Goal: Task Accomplishment & Management: Use online tool/utility

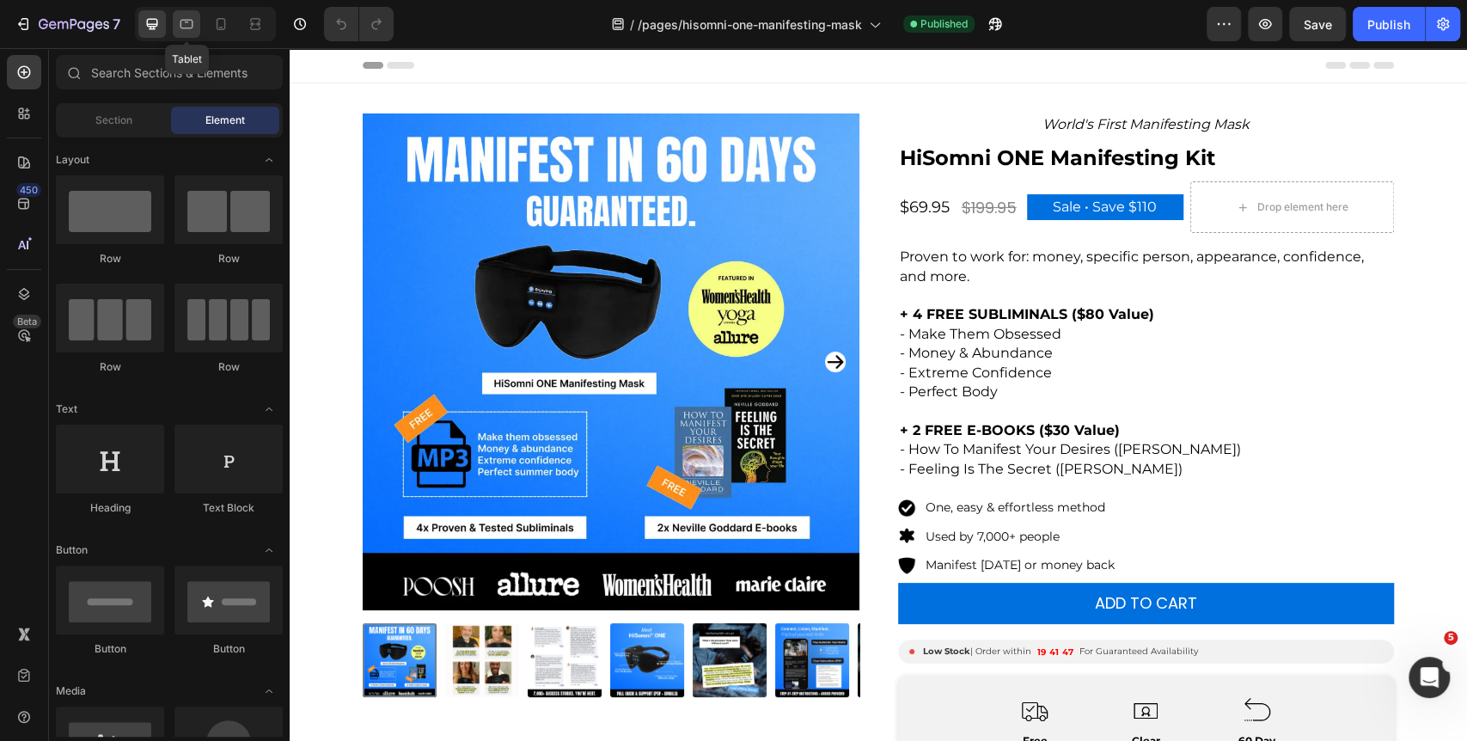
click at [187, 24] on icon at bounding box center [186, 23] width 17 height 17
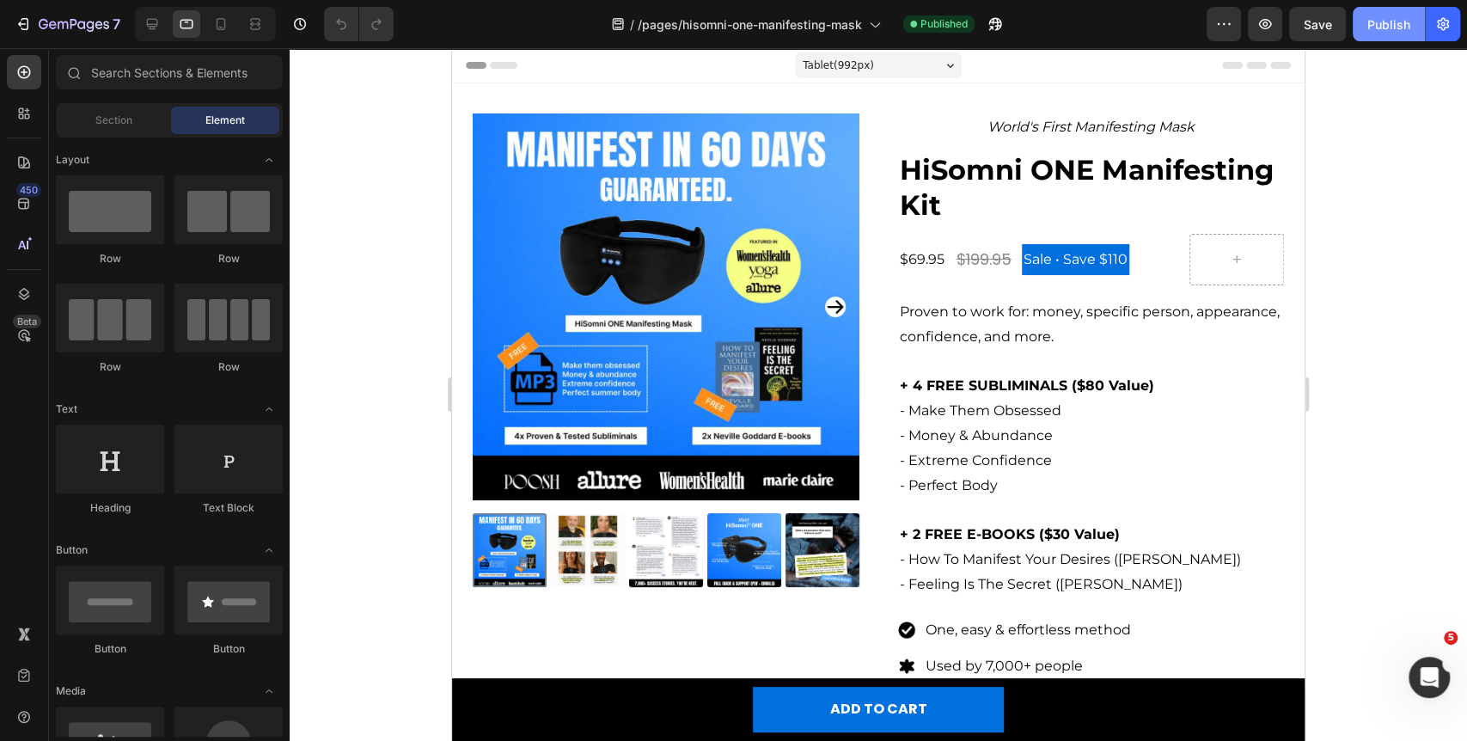
click at [1389, 24] on div "Publish" at bounding box center [1389, 24] width 43 height 18
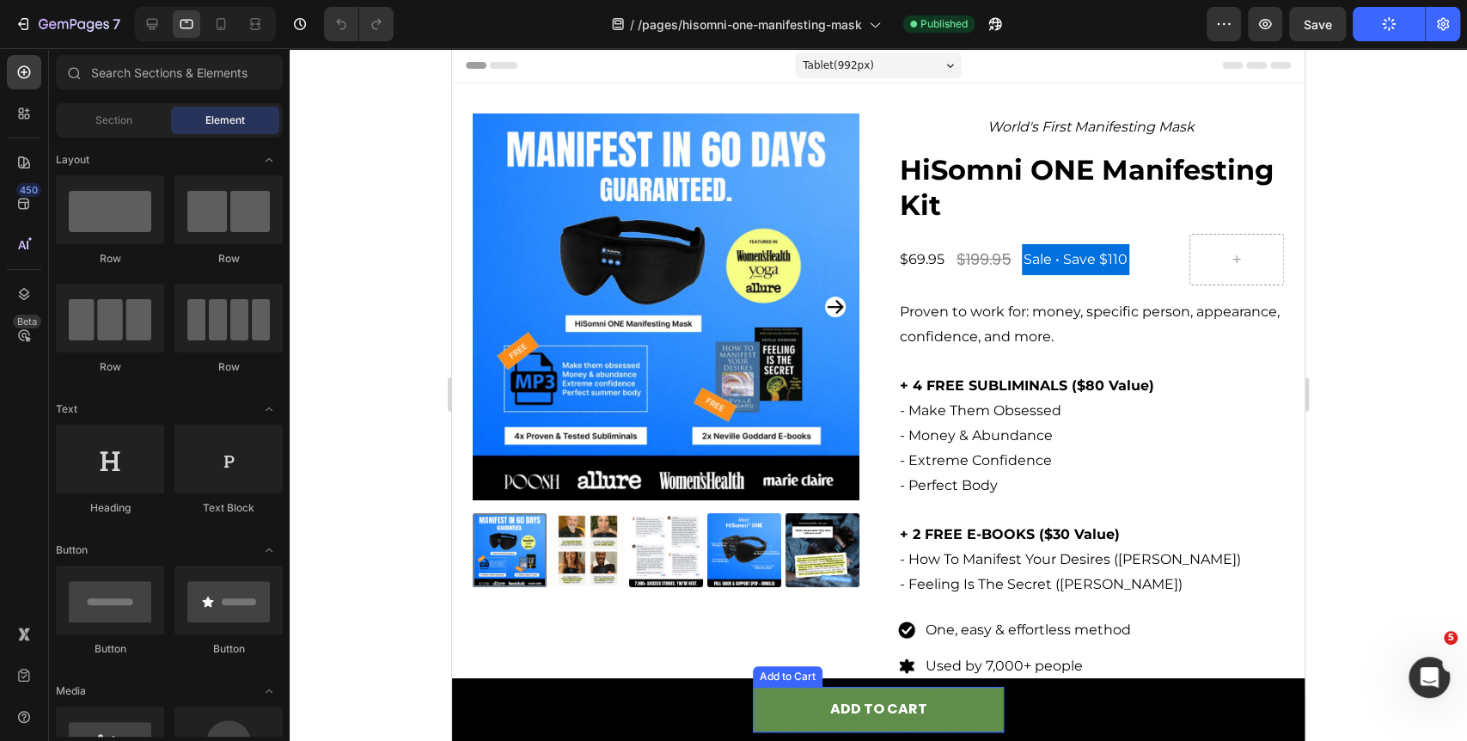
click at [800, 713] on button "ADD TO CART" at bounding box center [878, 710] width 251 height 46
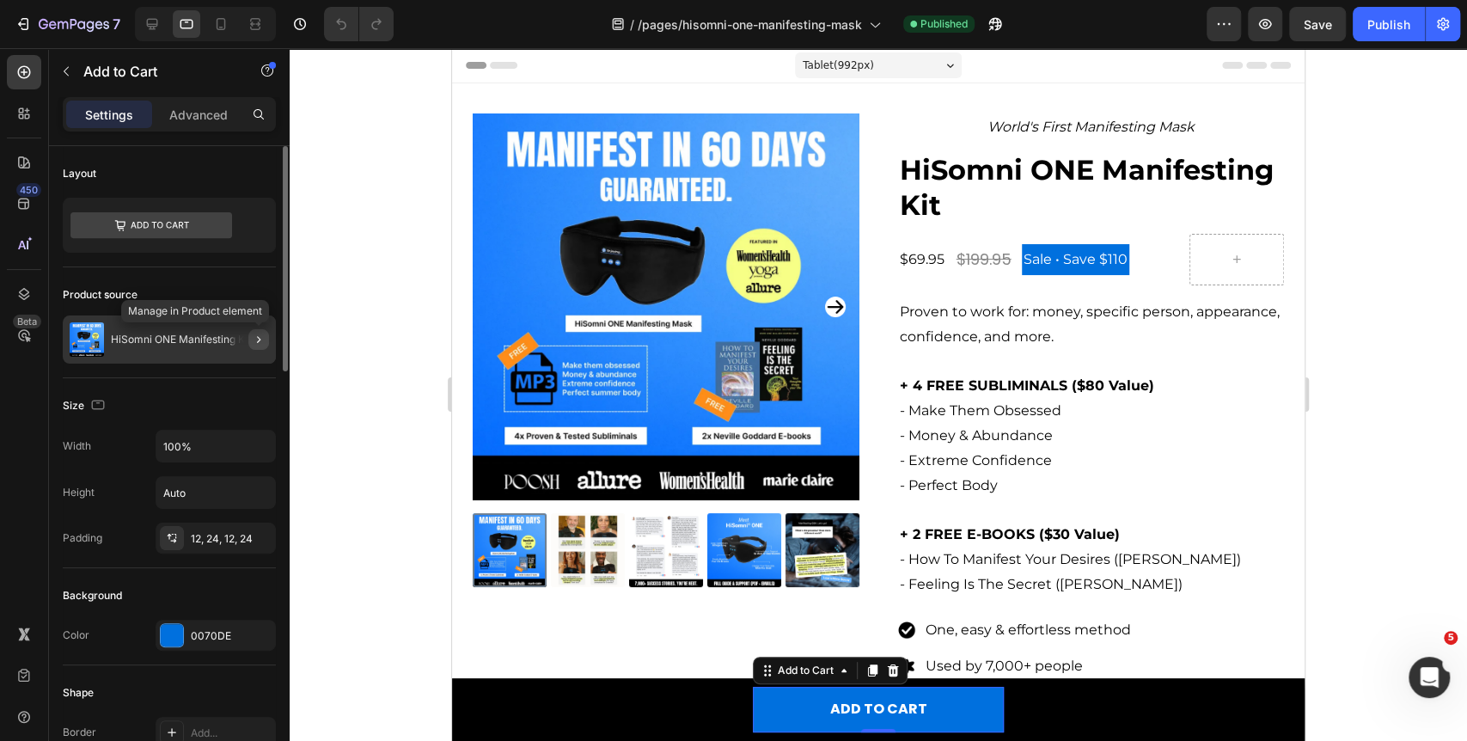
click at [249, 344] on button "button" at bounding box center [258, 339] width 21 height 21
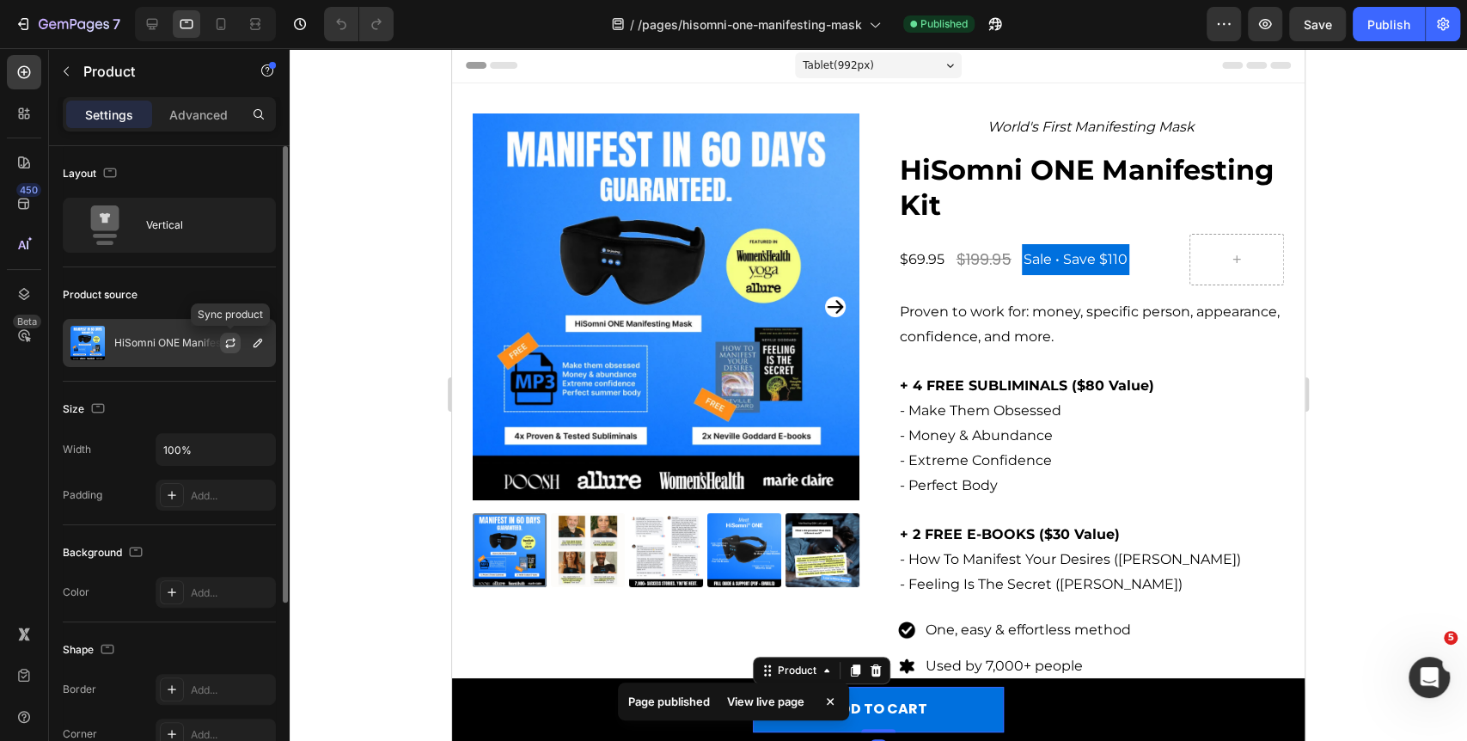
click at [229, 344] on icon "button" at bounding box center [231, 343] width 14 height 14
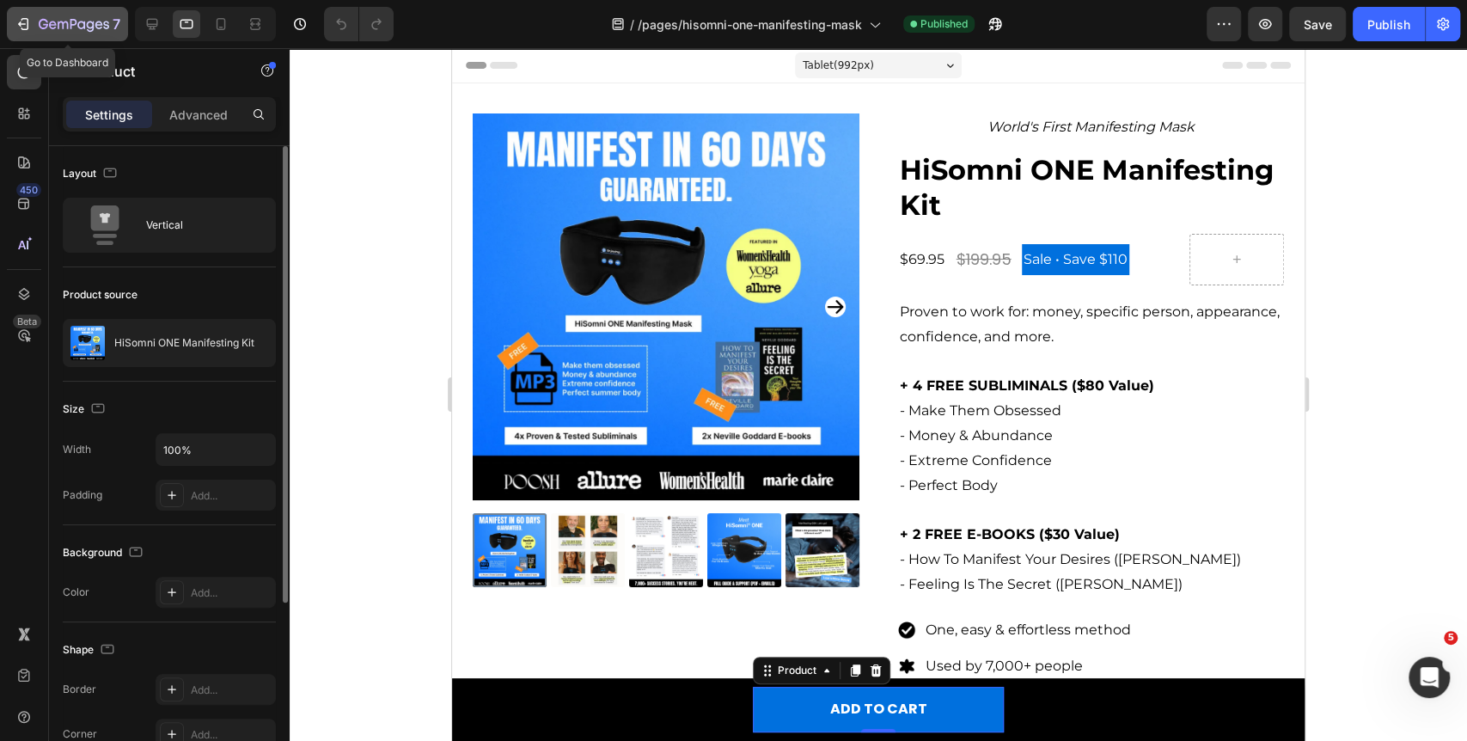
click at [81, 31] on icon "button" at bounding box center [74, 25] width 70 height 15
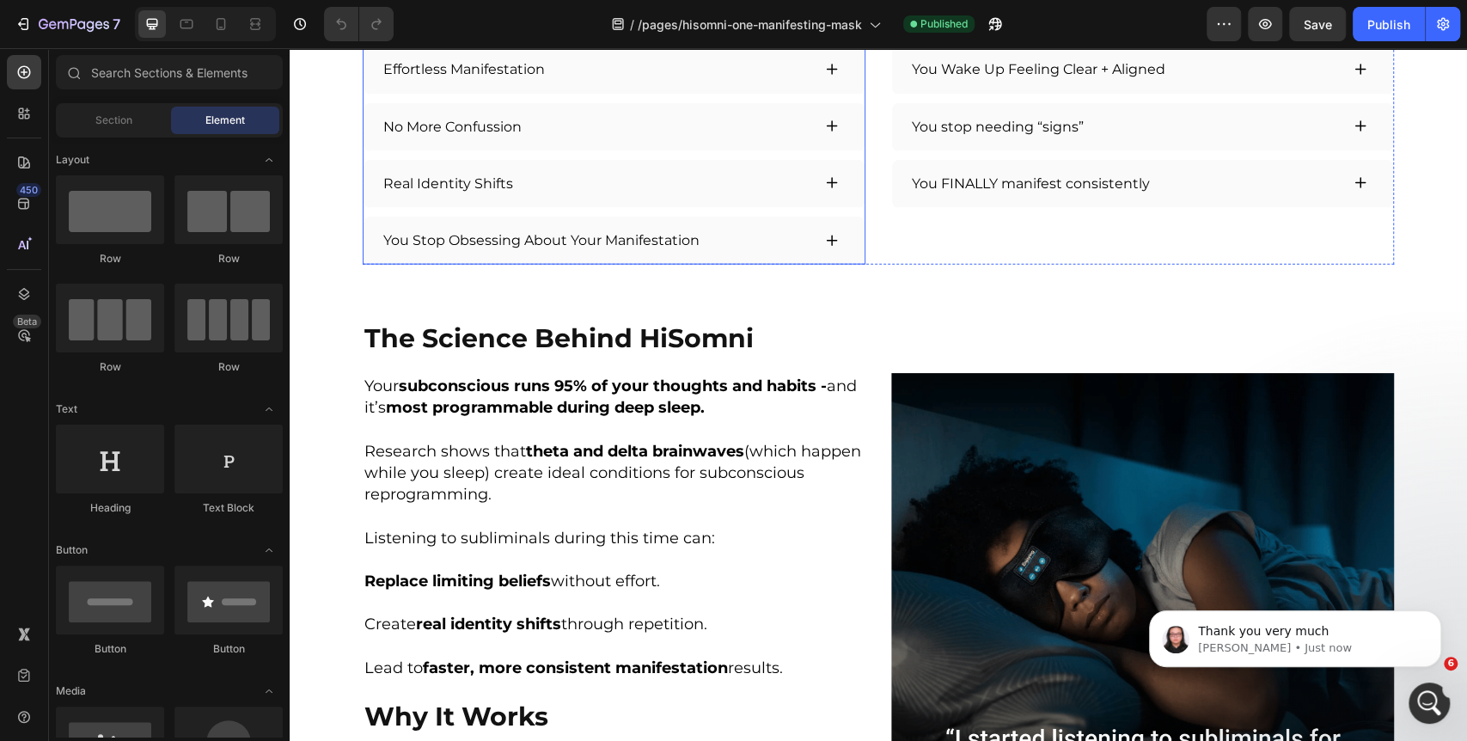
scroll to position [2770, 0]
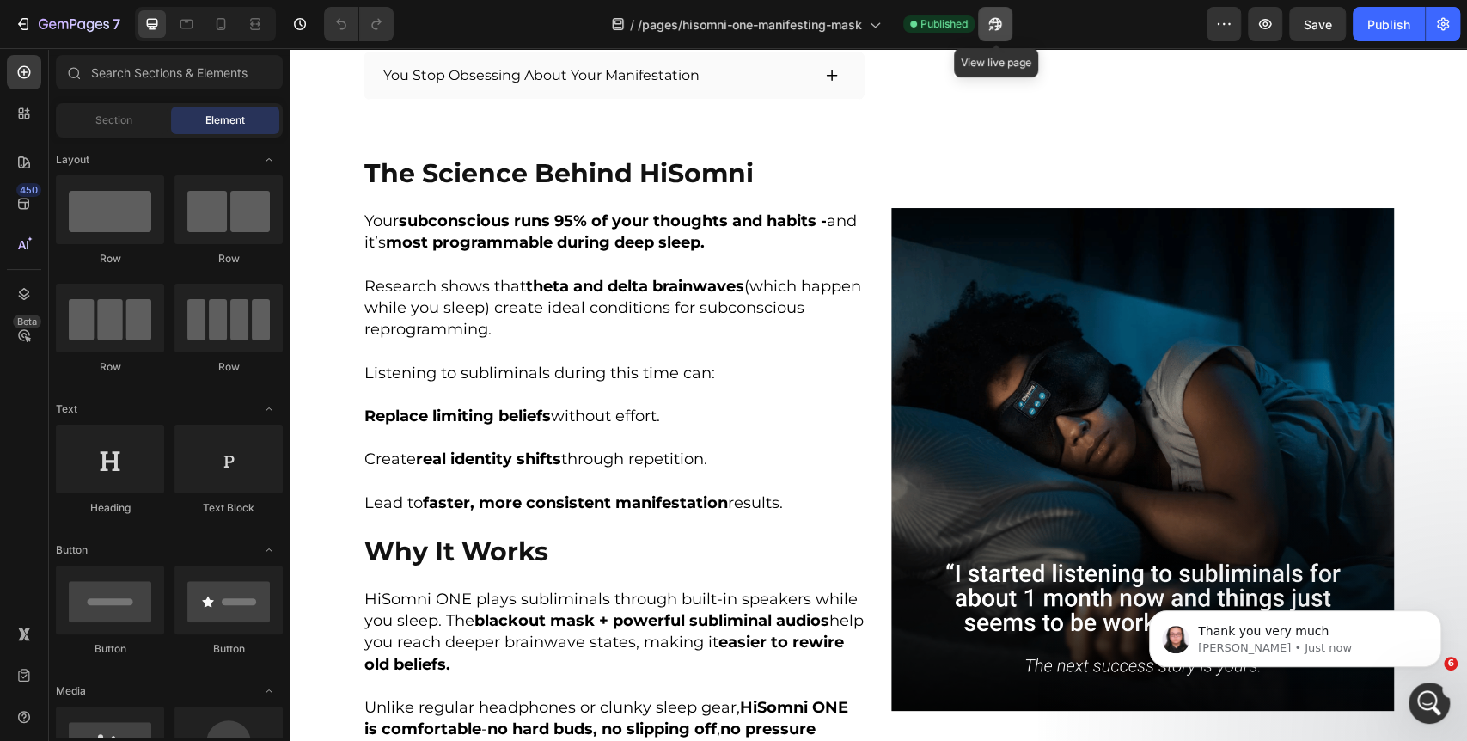
click at [1000, 17] on icon "button" at bounding box center [995, 23] width 17 height 17
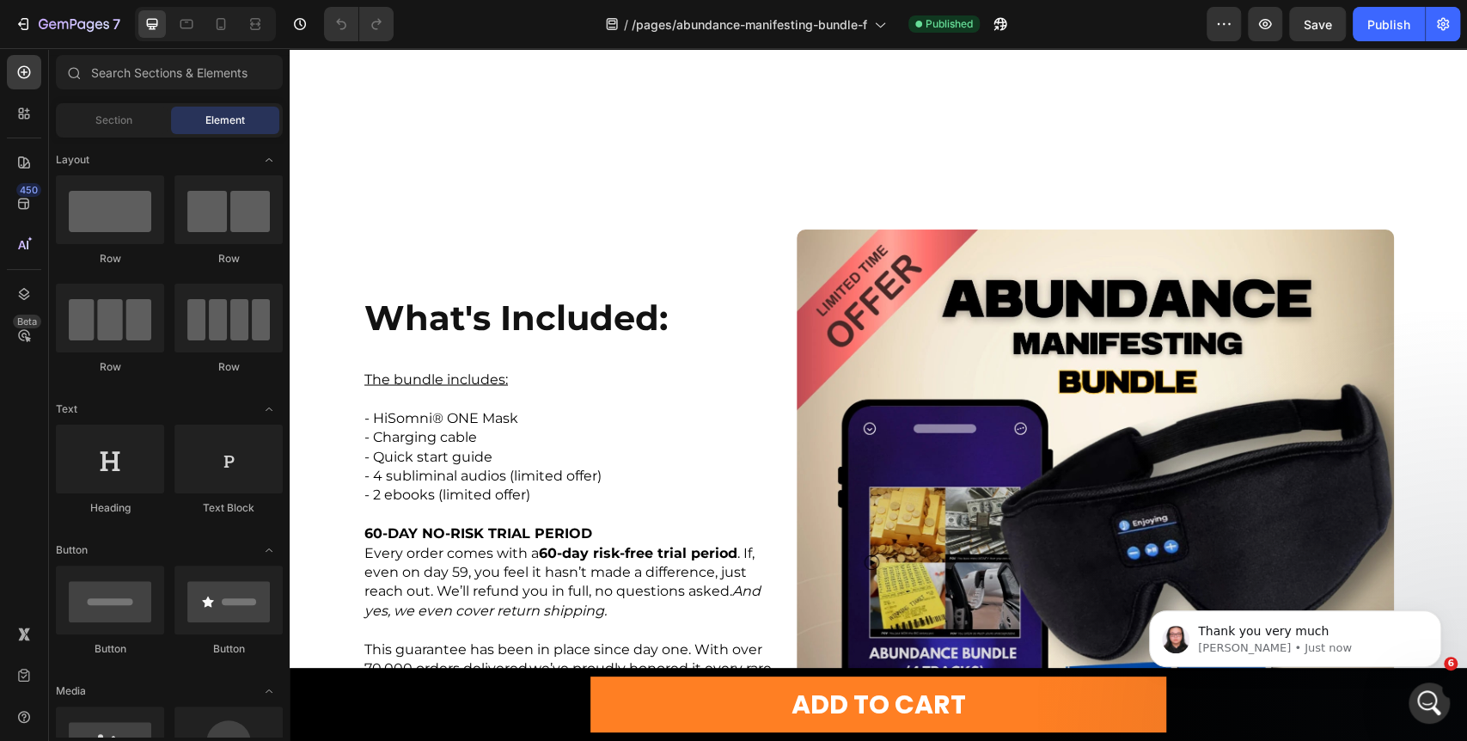
scroll to position [2197, 0]
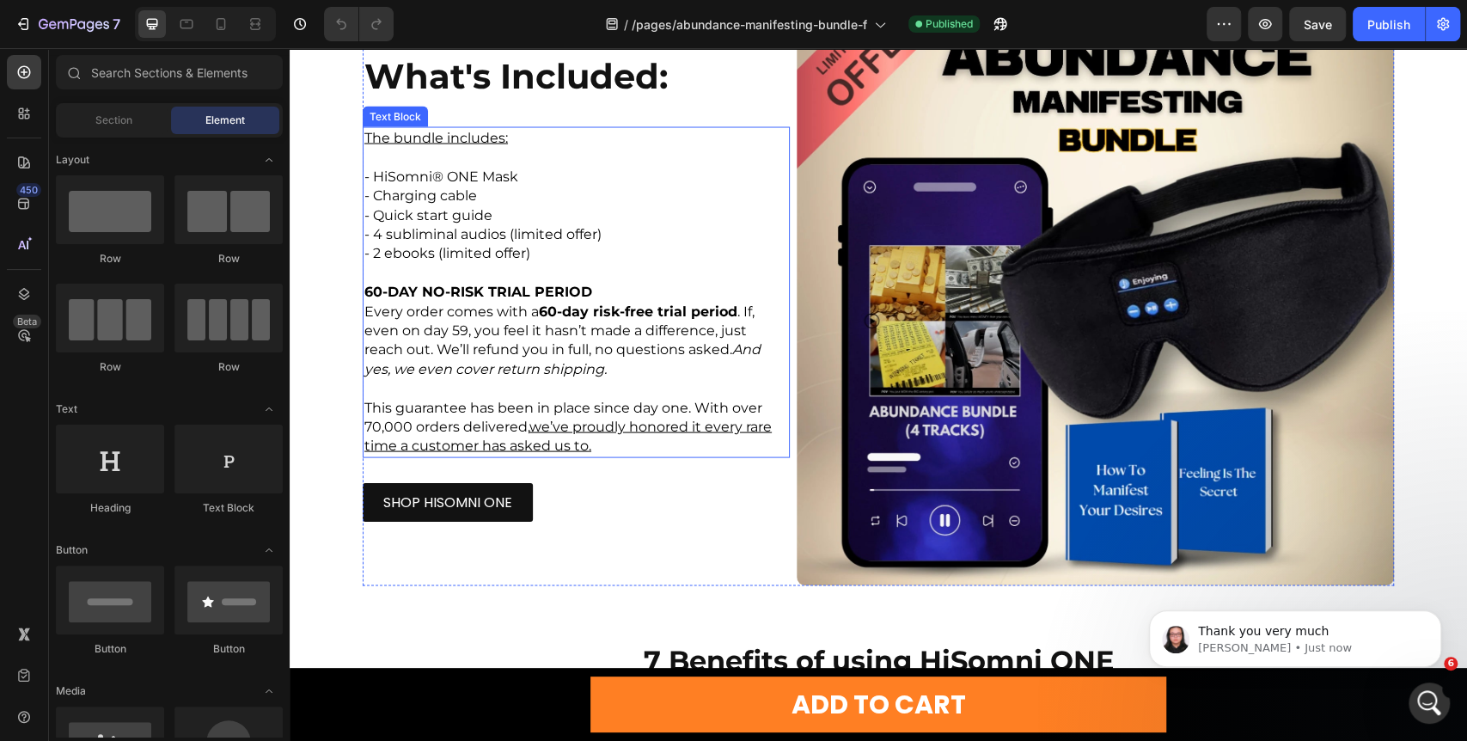
click at [554, 359] on p "Every order comes with a 60-day risk-free trial period . If, even on day 59, yo…" at bounding box center [577, 340] width 424 height 77
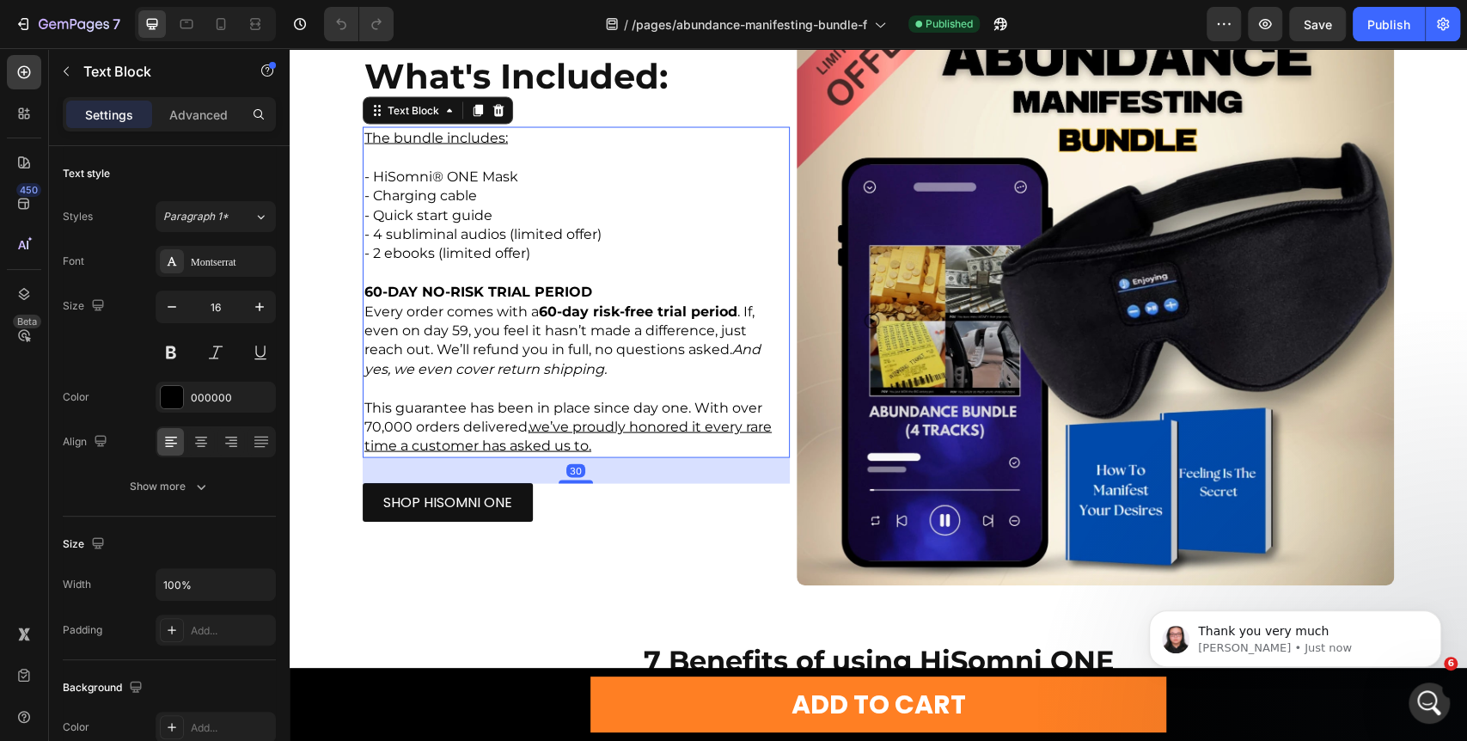
click at [597, 352] on p "Every order comes with a 60-day risk-free trial period . If, even on day 59, yo…" at bounding box center [577, 340] width 424 height 77
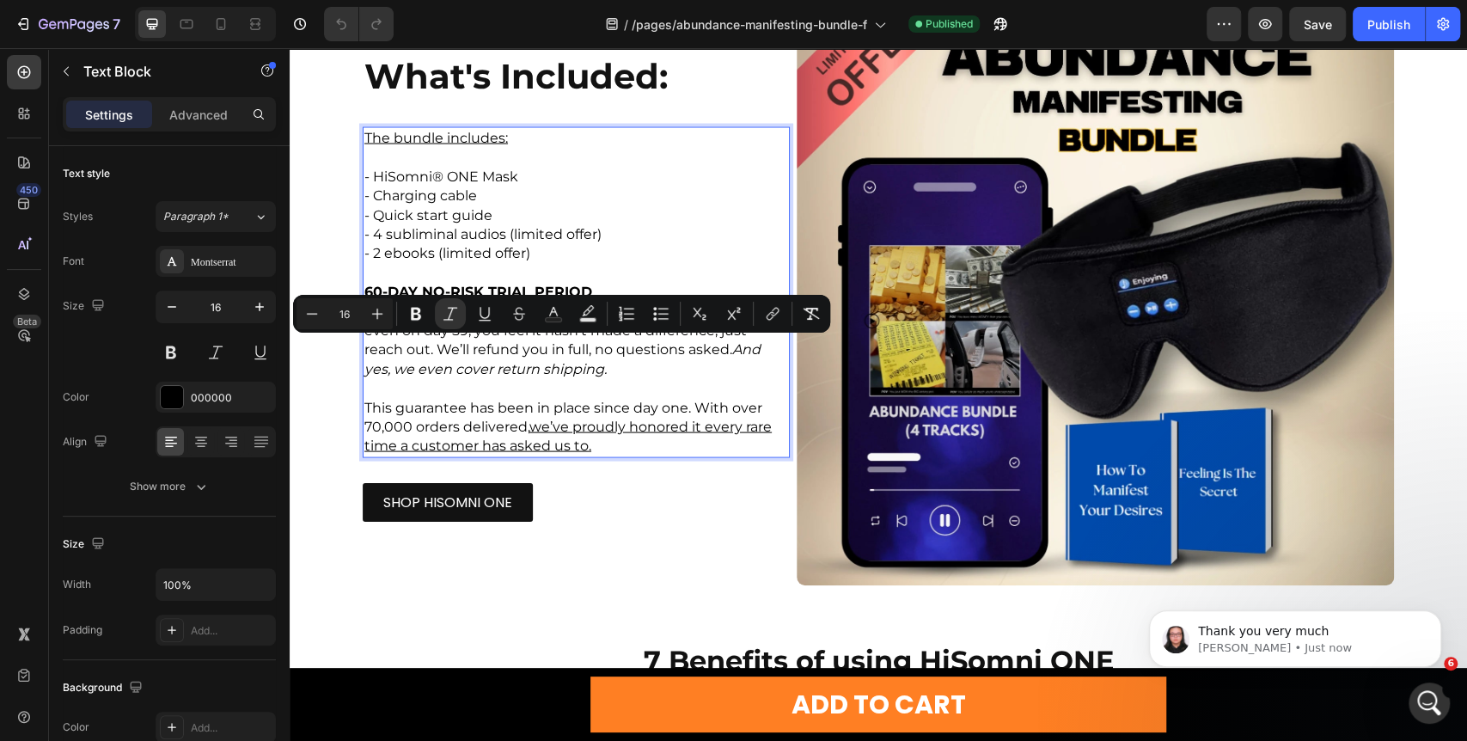
drag, startPoint x: 689, startPoint y: 343, endPoint x: 720, endPoint y: 363, distance: 36.7
click at [720, 363] on p "Every order comes with a 60-day risk-free trial period . If, even on day 59, yo…" at bounding box center [577, 340] width 424 height 77
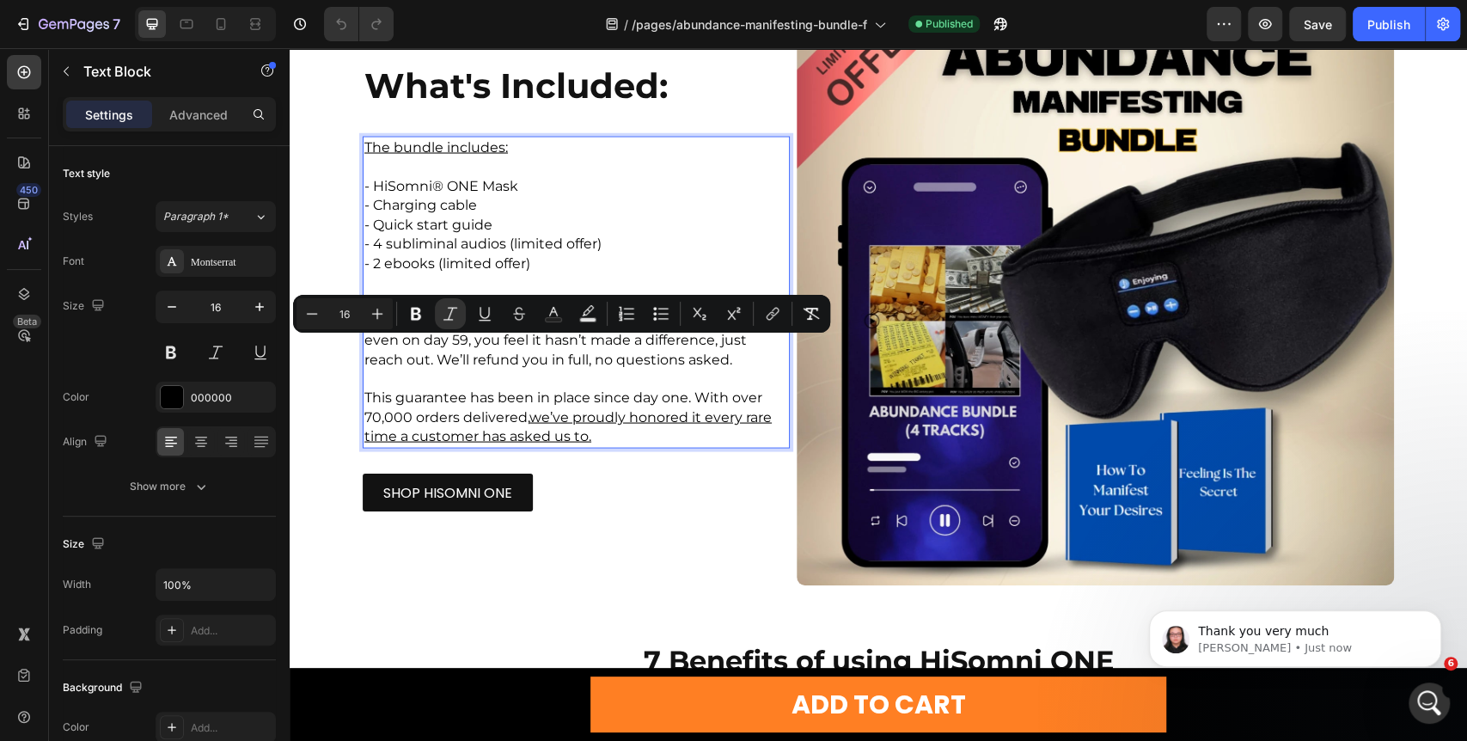
scroll to position [2206, 0]
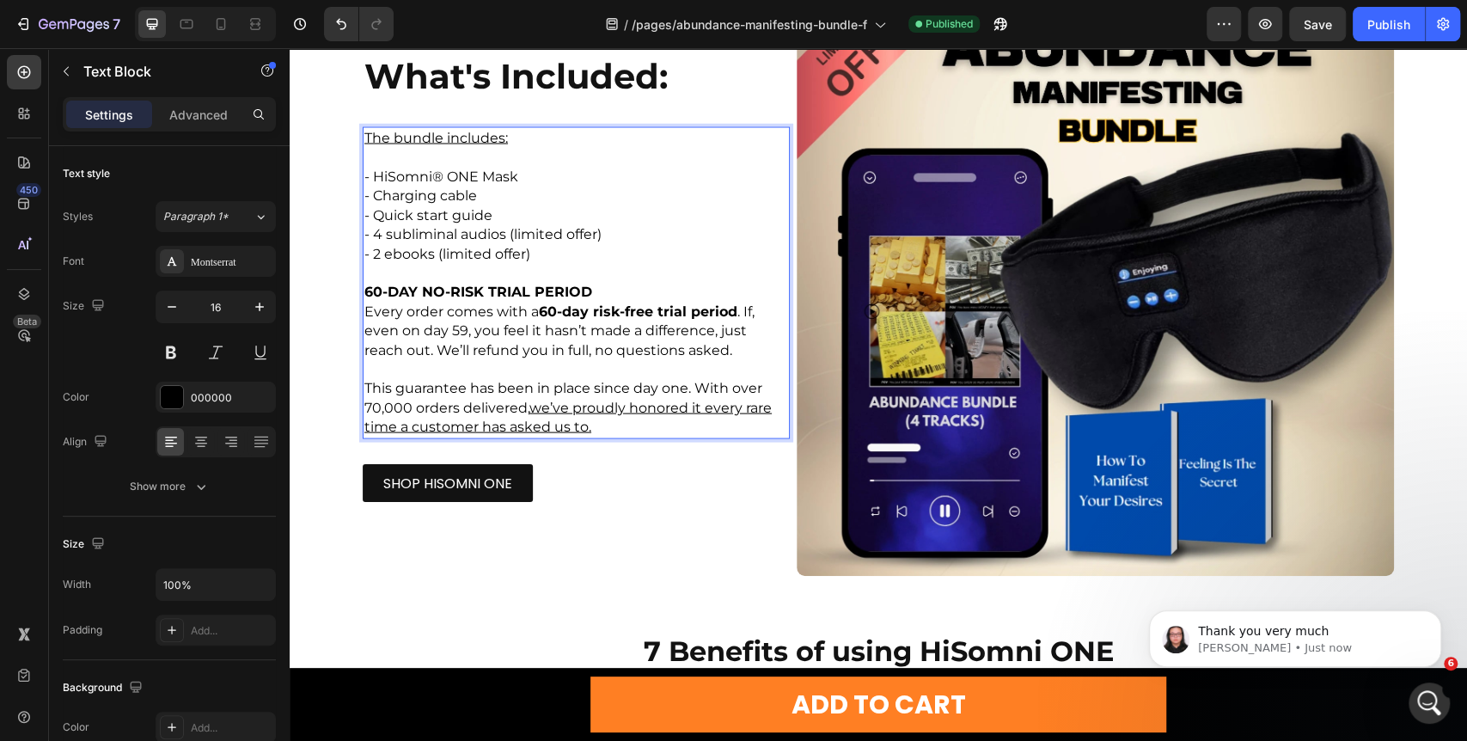
click at [202, 29] on div at bounding box center [205, 24] width 141 height 34
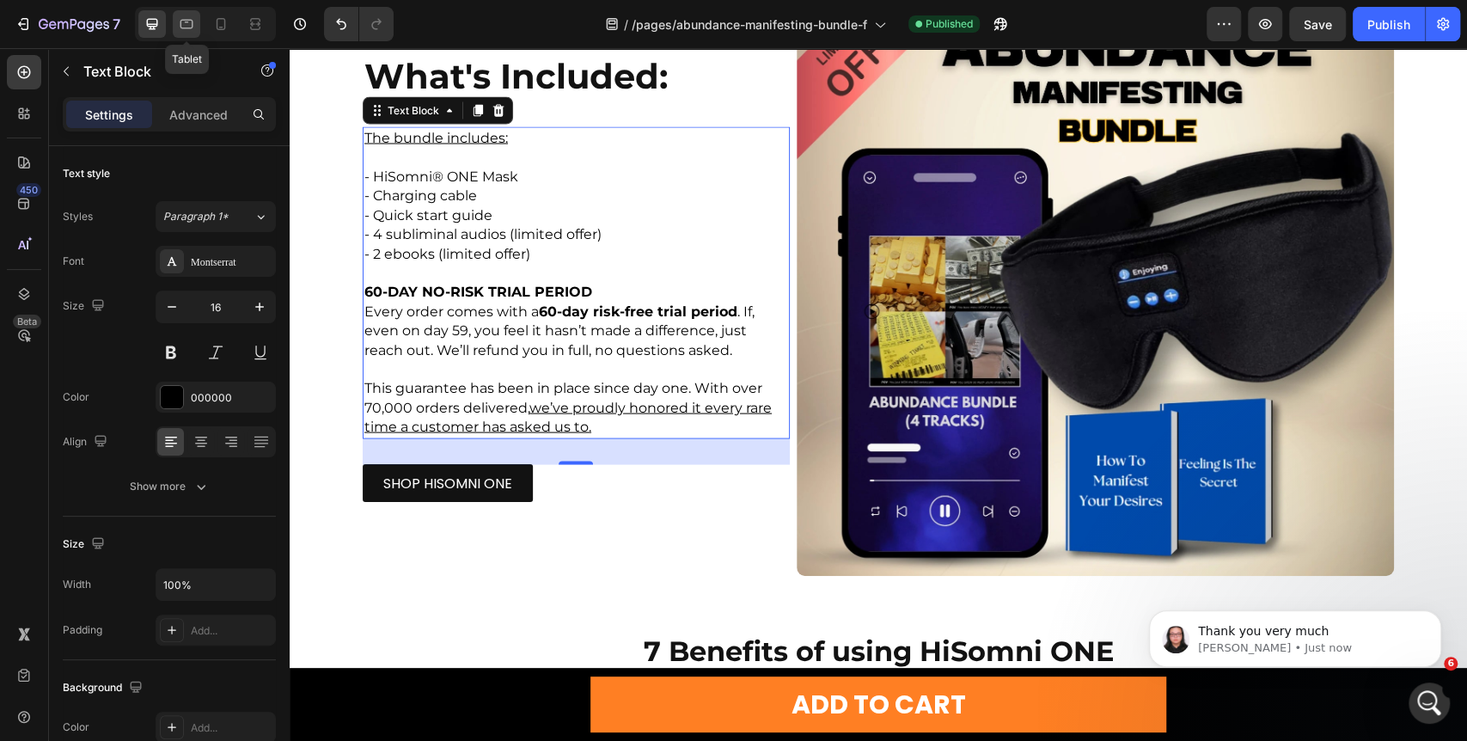
click at [186, 29] on icon at bounding box center [186, 23] width 17 height 17
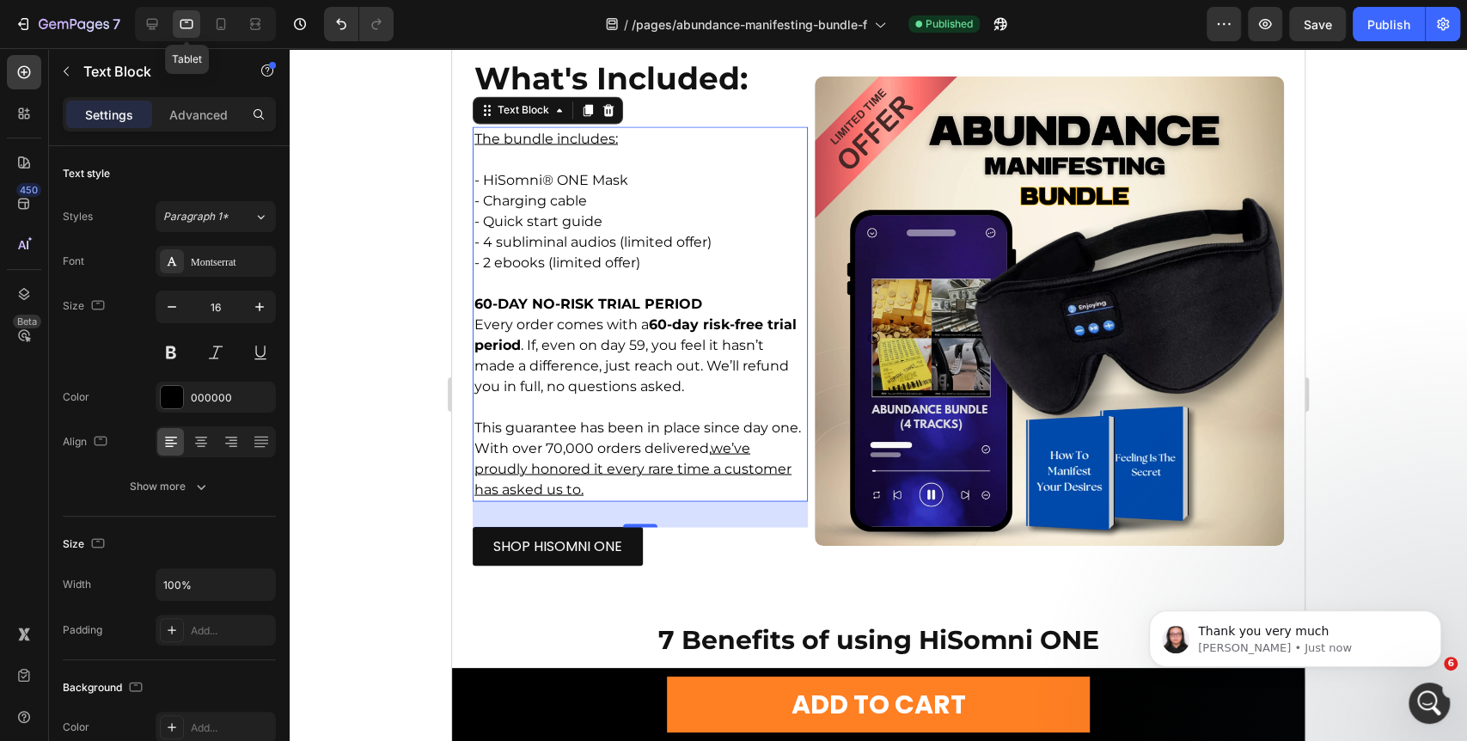
scroll to position [2150, 0]
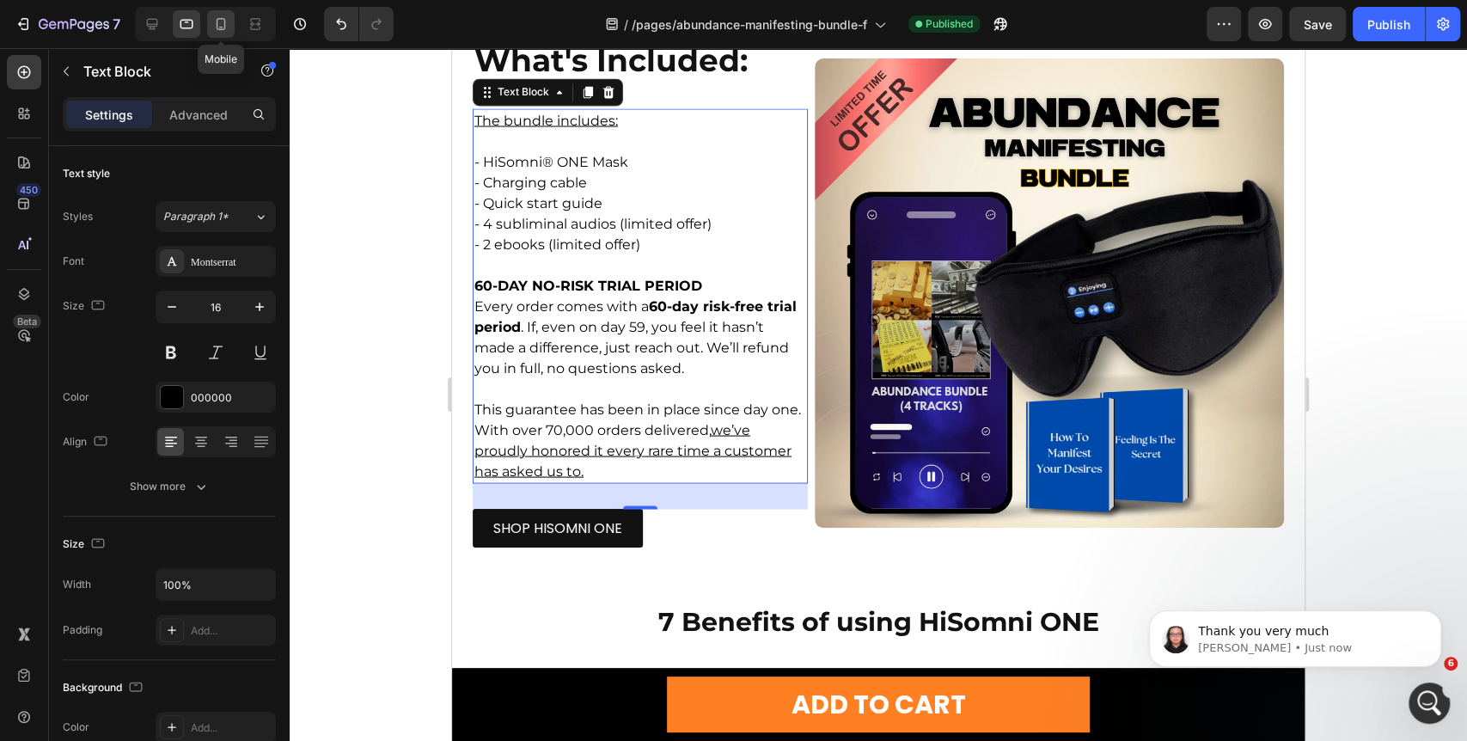
click at [219, 15] on icon at bounding box center [220, 23] width 17 height 17
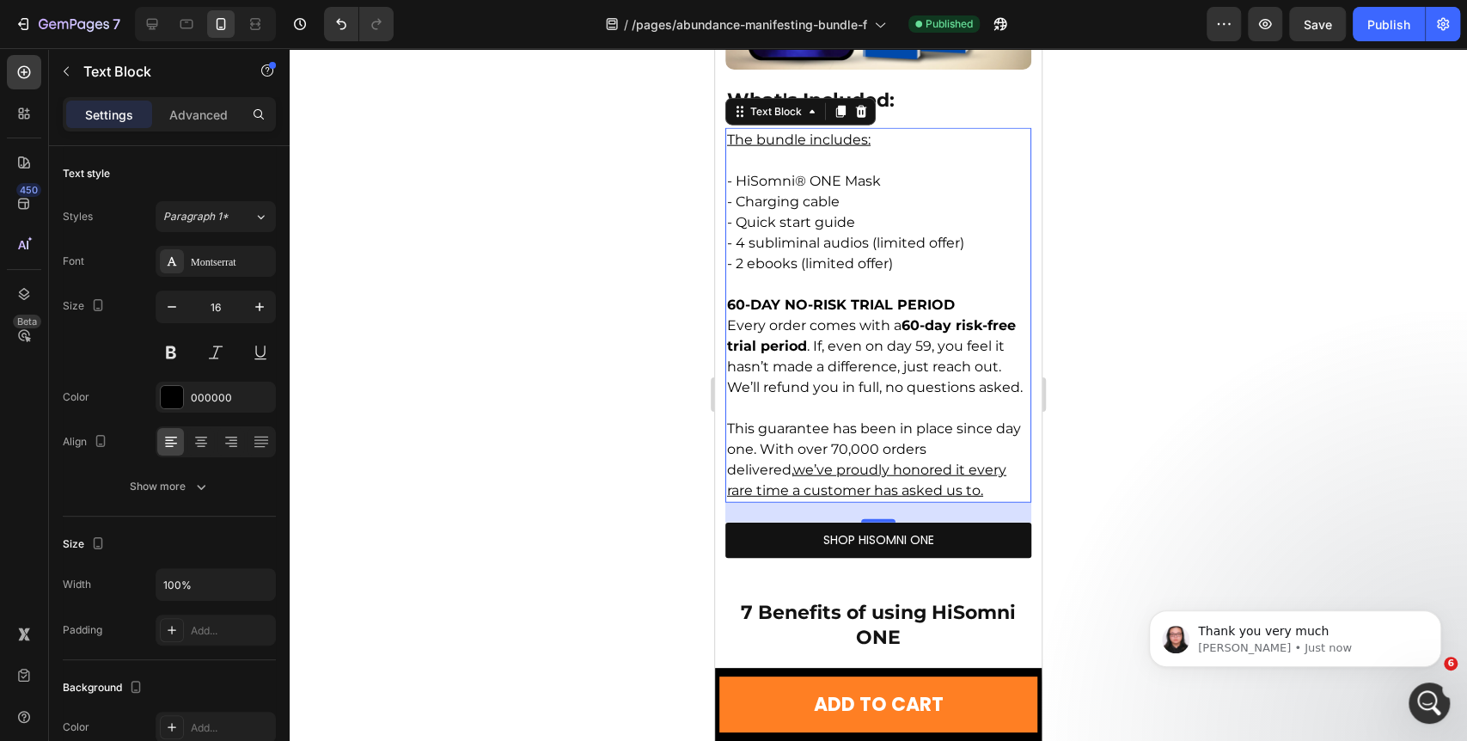
scroll to position [2836, 0]
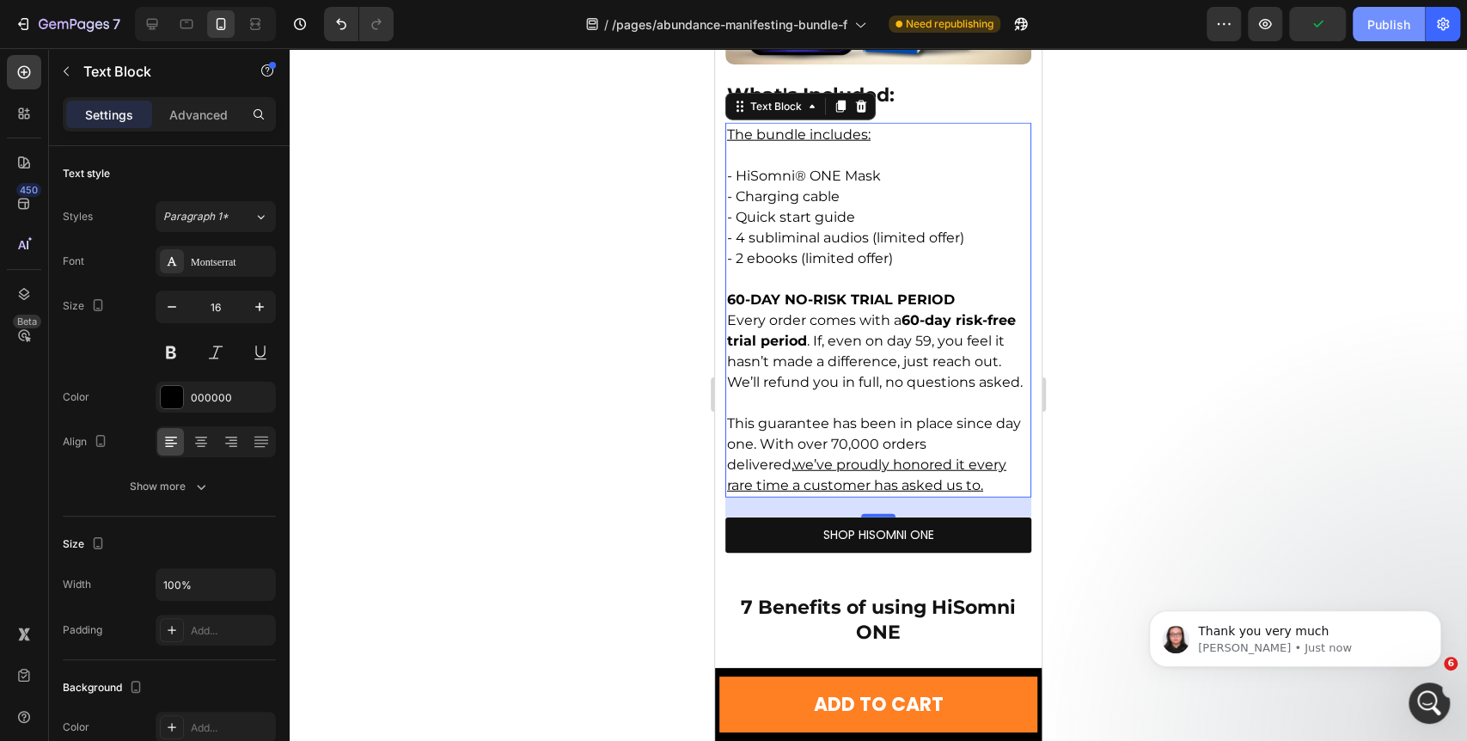
click at [1389, 34] on button "Publish" at bounding box center [1389, 24] width 72 height 34
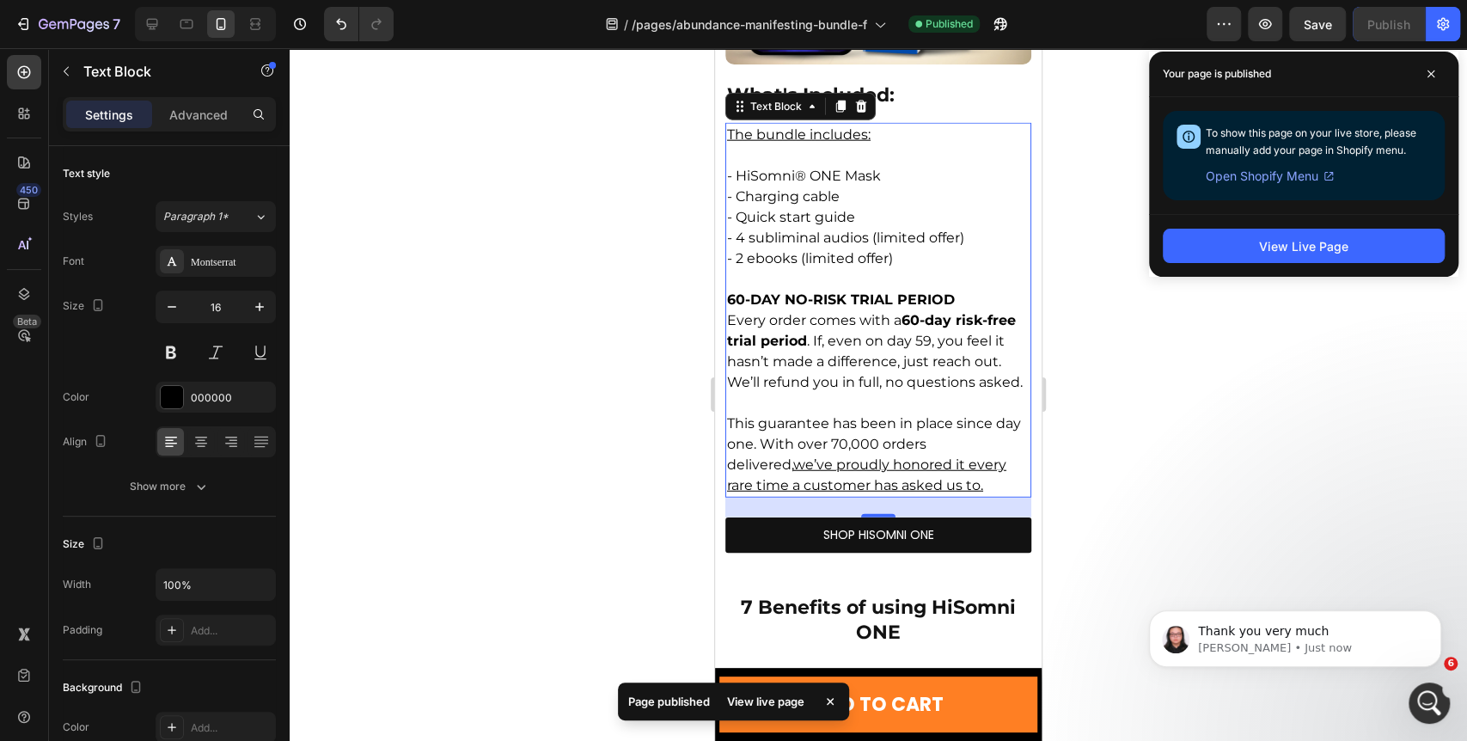
click at [1084, 464] on div at bounding box center [879, 394] width 1178 height 693
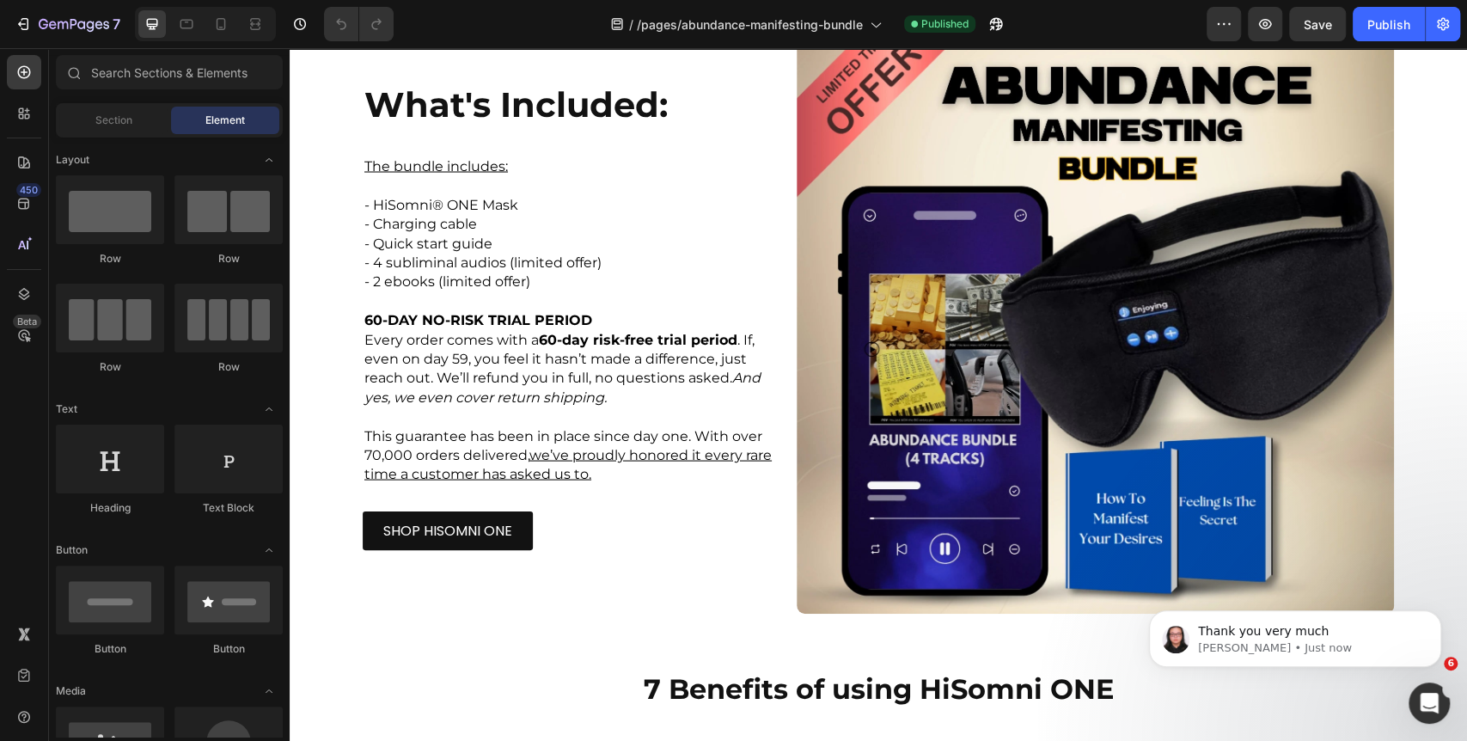
scroll to position [2387, 0]
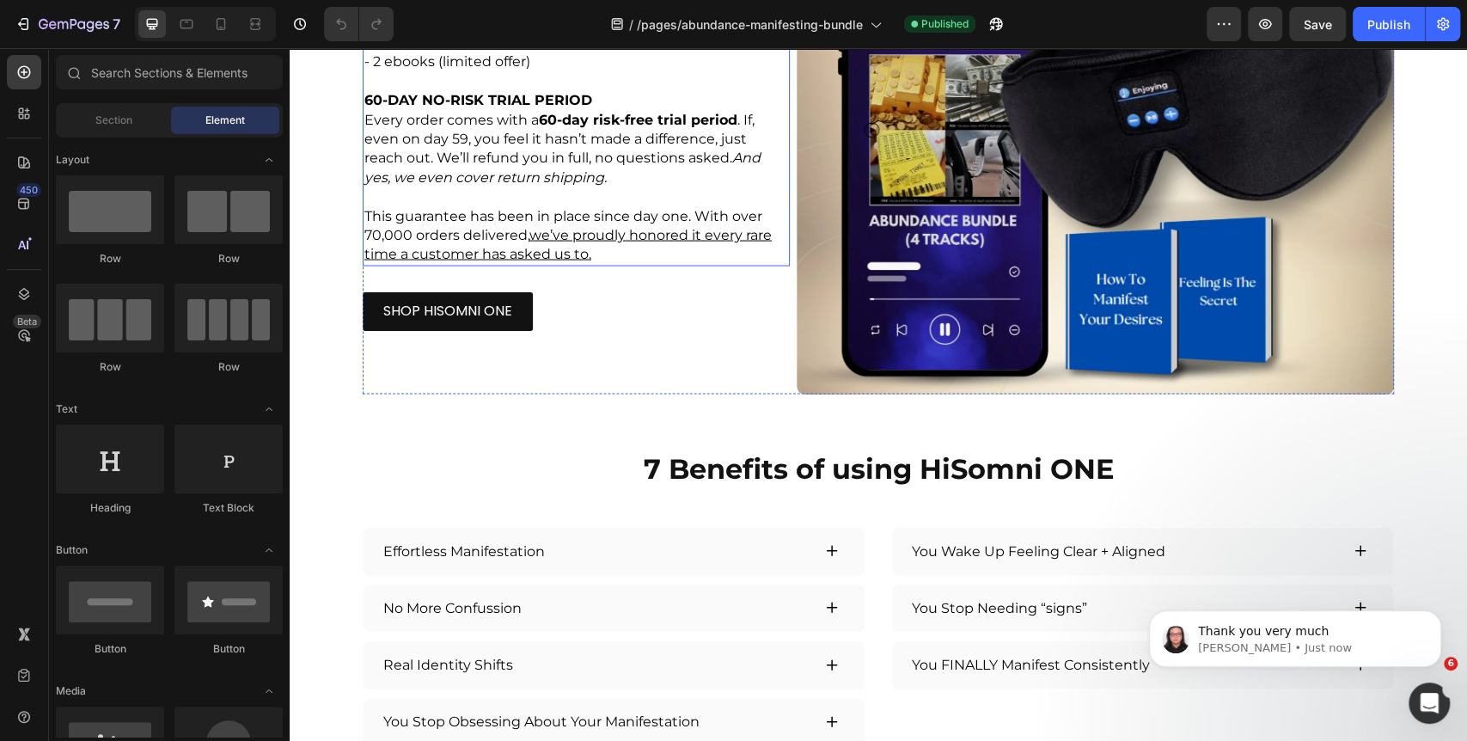
click at [579, 264] on div "The bundle includes: - HiSomni® ONE Mask - Charging cable - Quick start guide -…" at bounding box center [576, 101] width 427 height 331
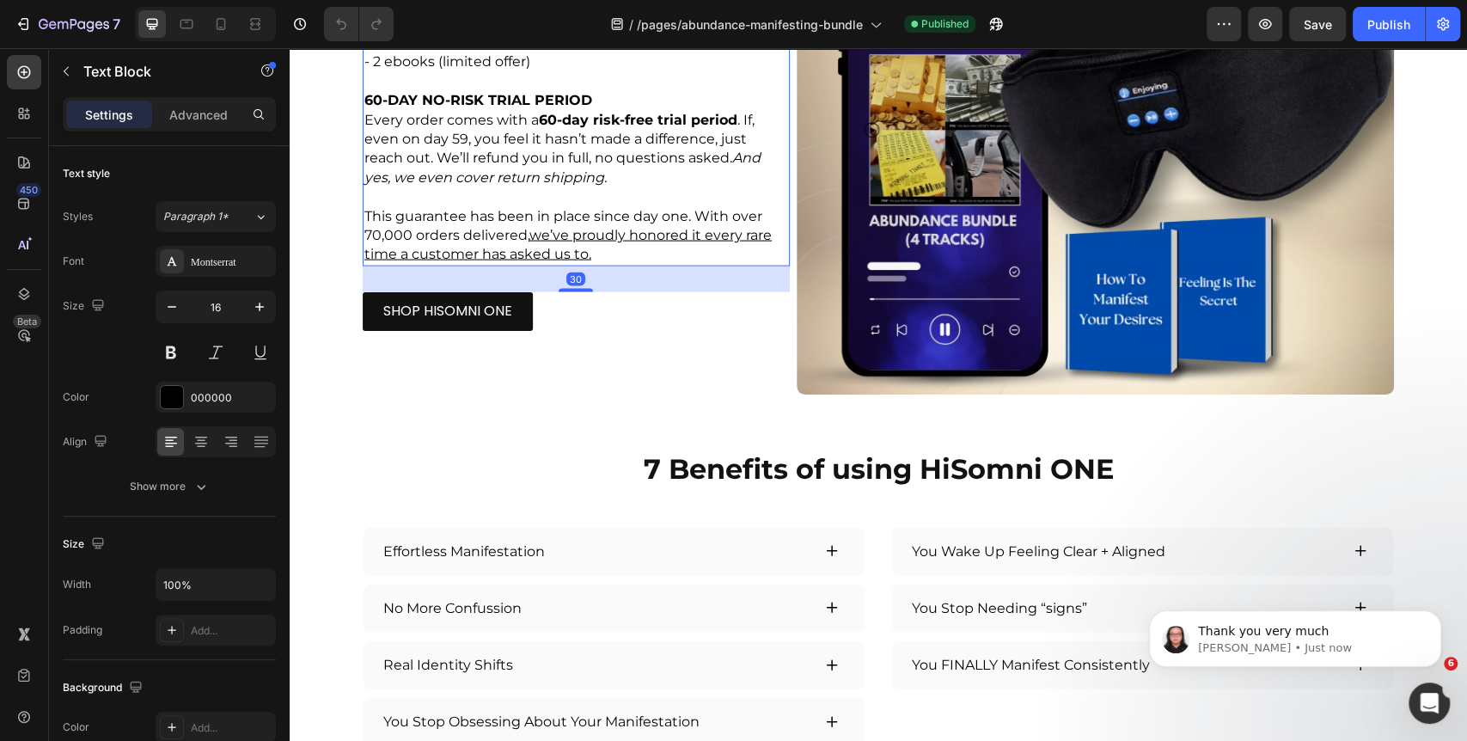
click at [572, 195] on p at bounding box center [577, 196] width 424 height 19
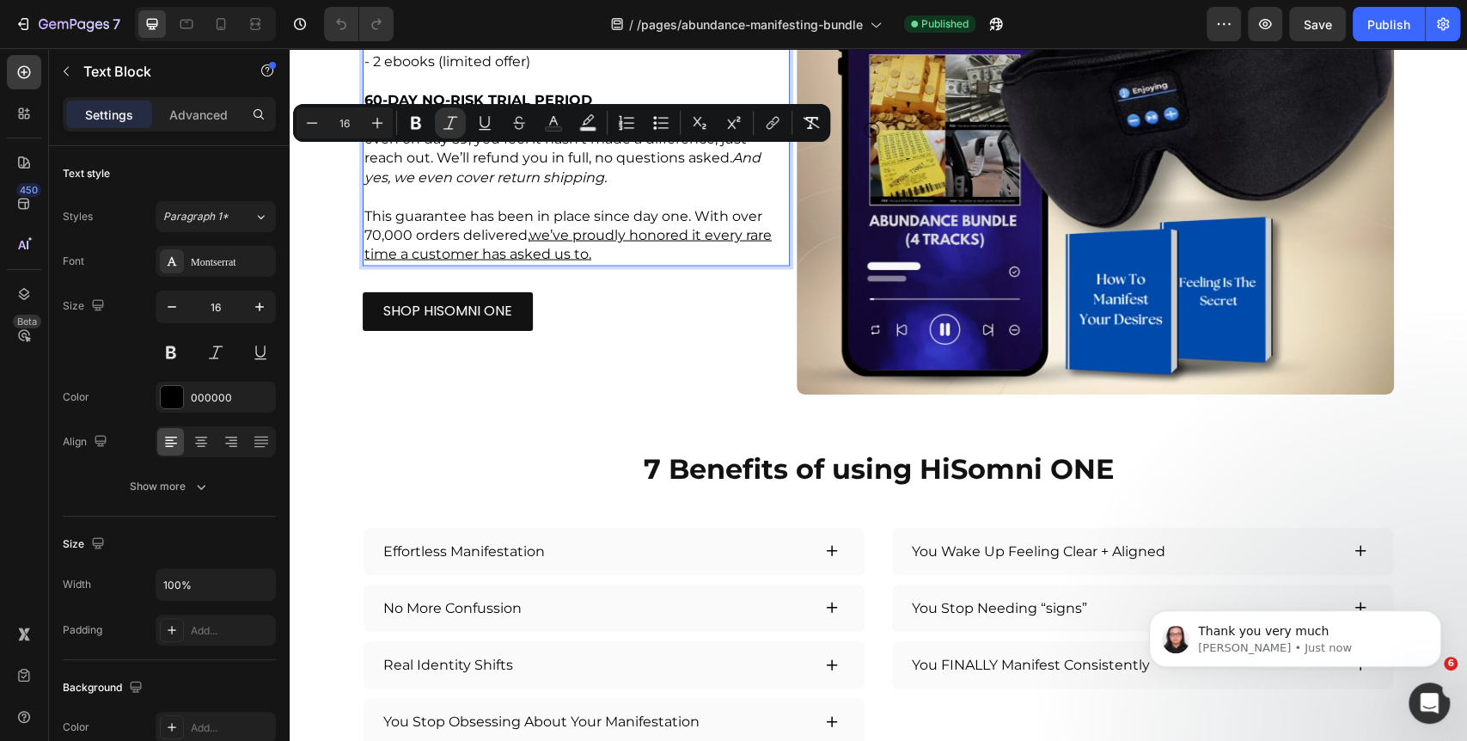
drag, startPoint x: 685, startPoint y: 158, endPoint x: 711, endPoint y: 174, distance: 30.1
click at [711, 174] on p "Every order comes with a 60-day risk-free trial period . If, even on day 59, yo…" at bounding box center [577, 149] width 424 height 77
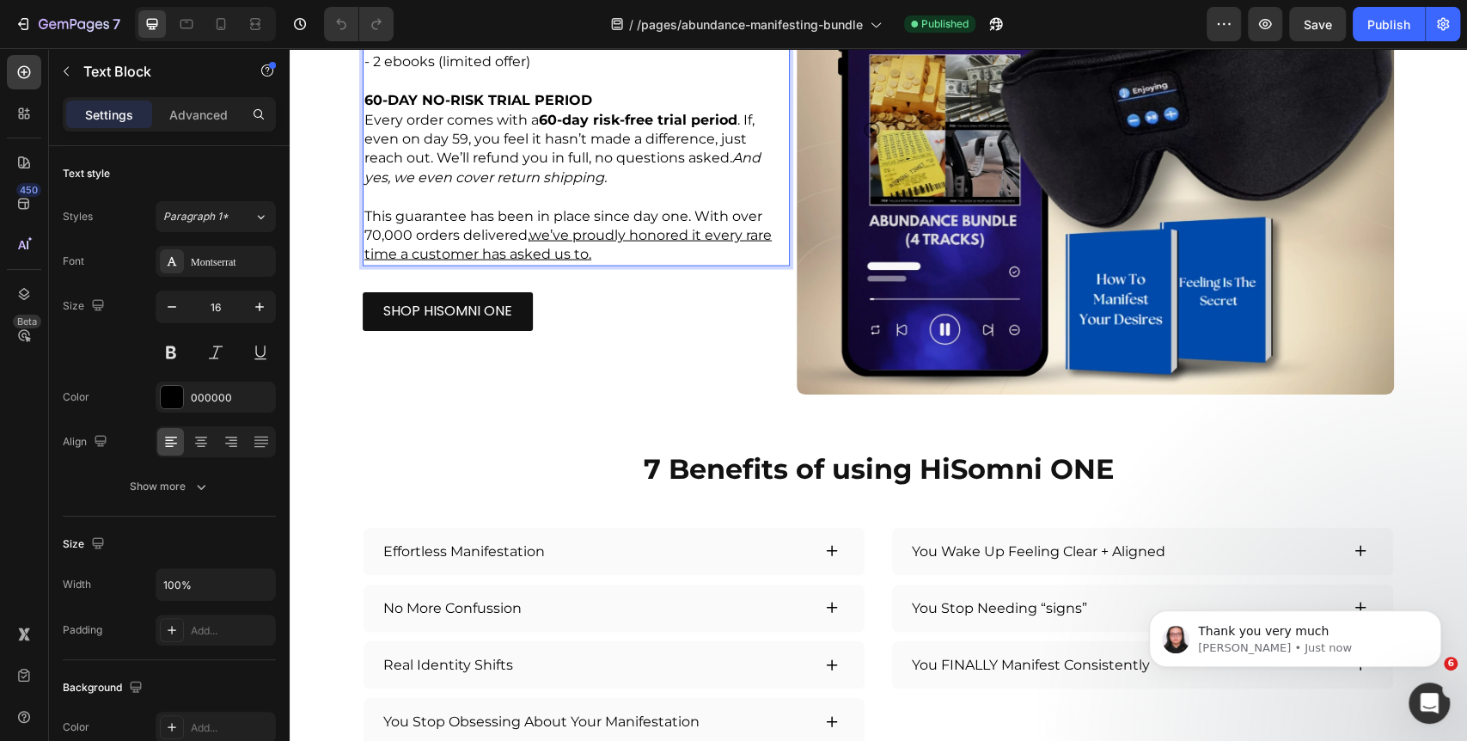
scroll to position [2398, 0]
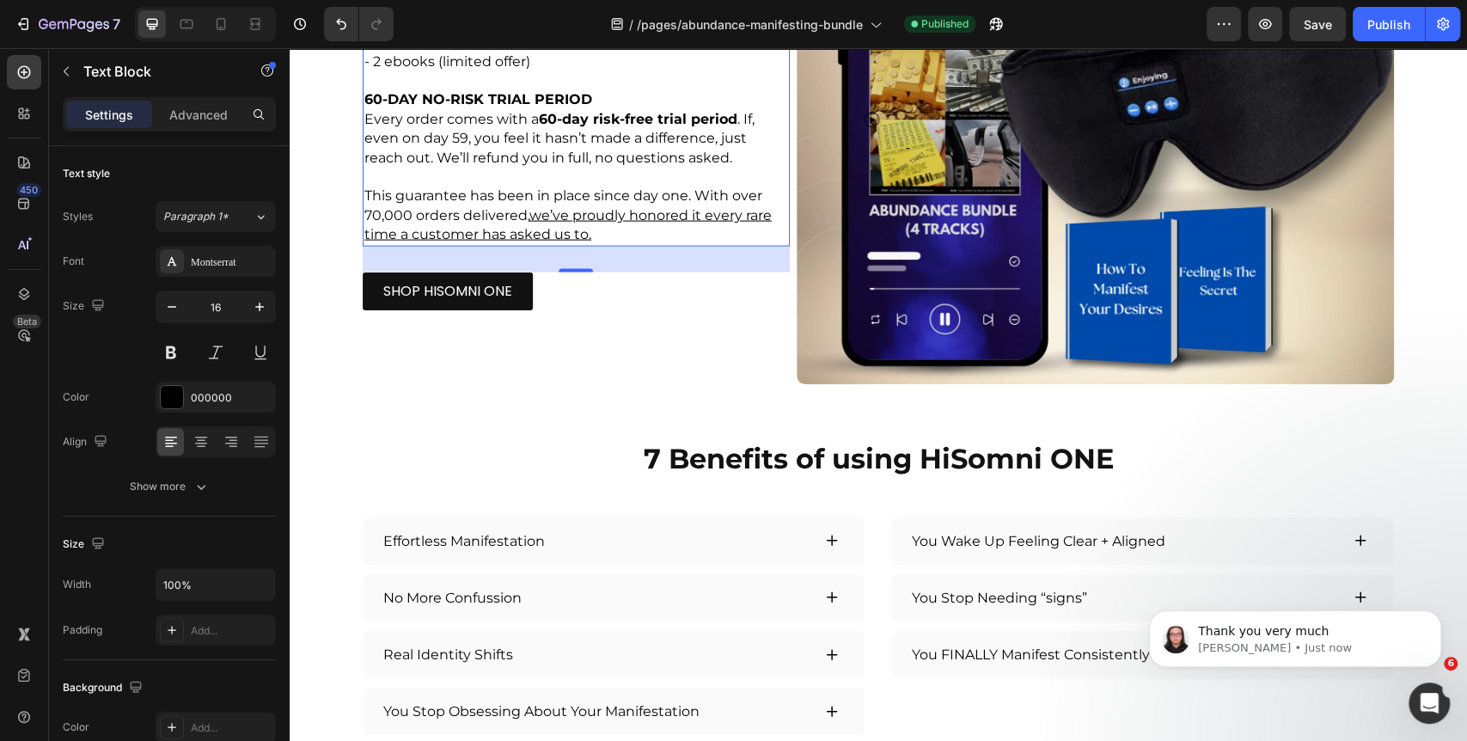
drag, startPoint x: 1376, startPoint y: 33, endPoint x: 1167, endPoint y: 15, distance: 209.7
click at [1376, 32] on div "Publish" at bounding box center [1389, 24] width 43 height 18
